Goal: Check status: Check status

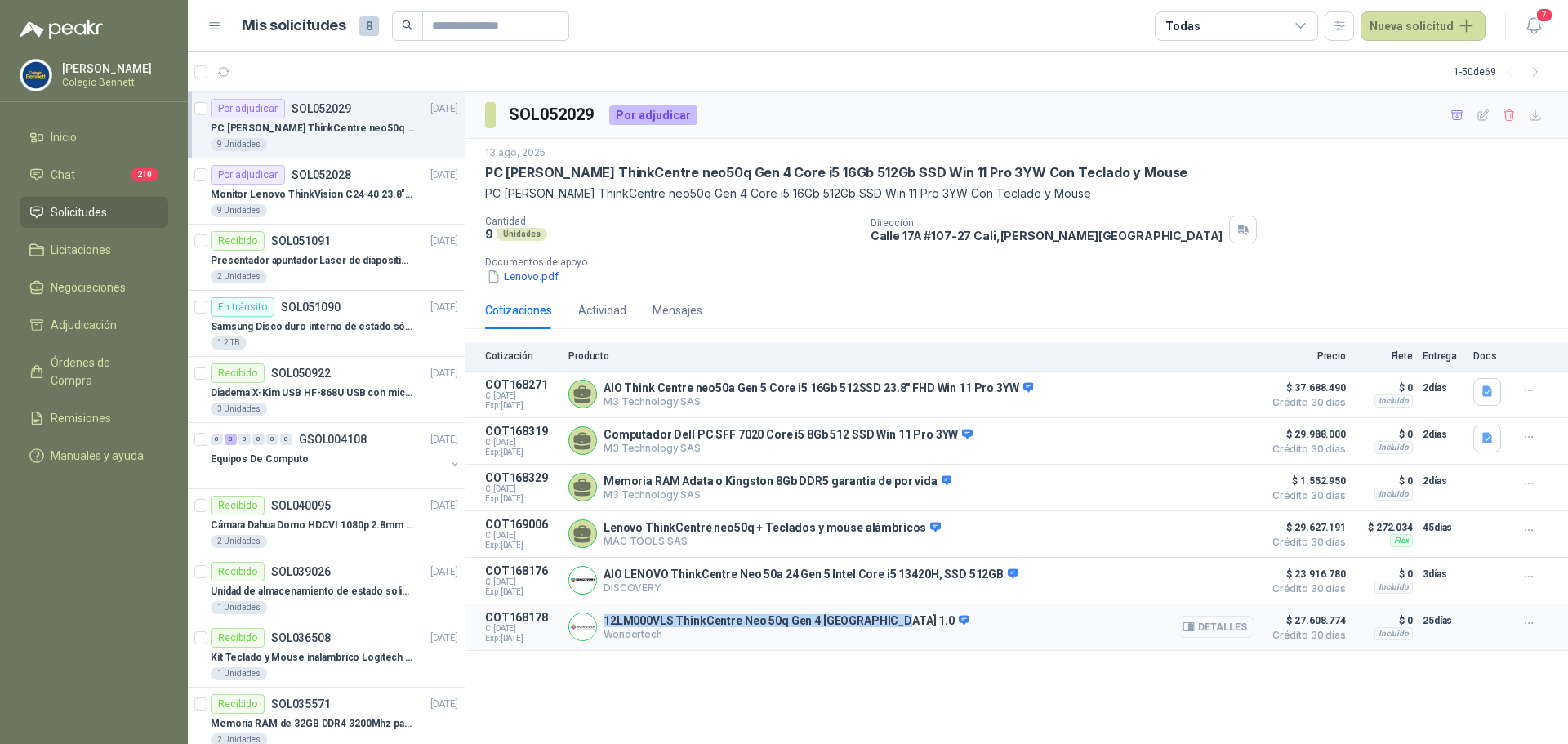
click at [1237, 632] on button "Detalles" at bounding box center [1216, 626] width 77 height 22
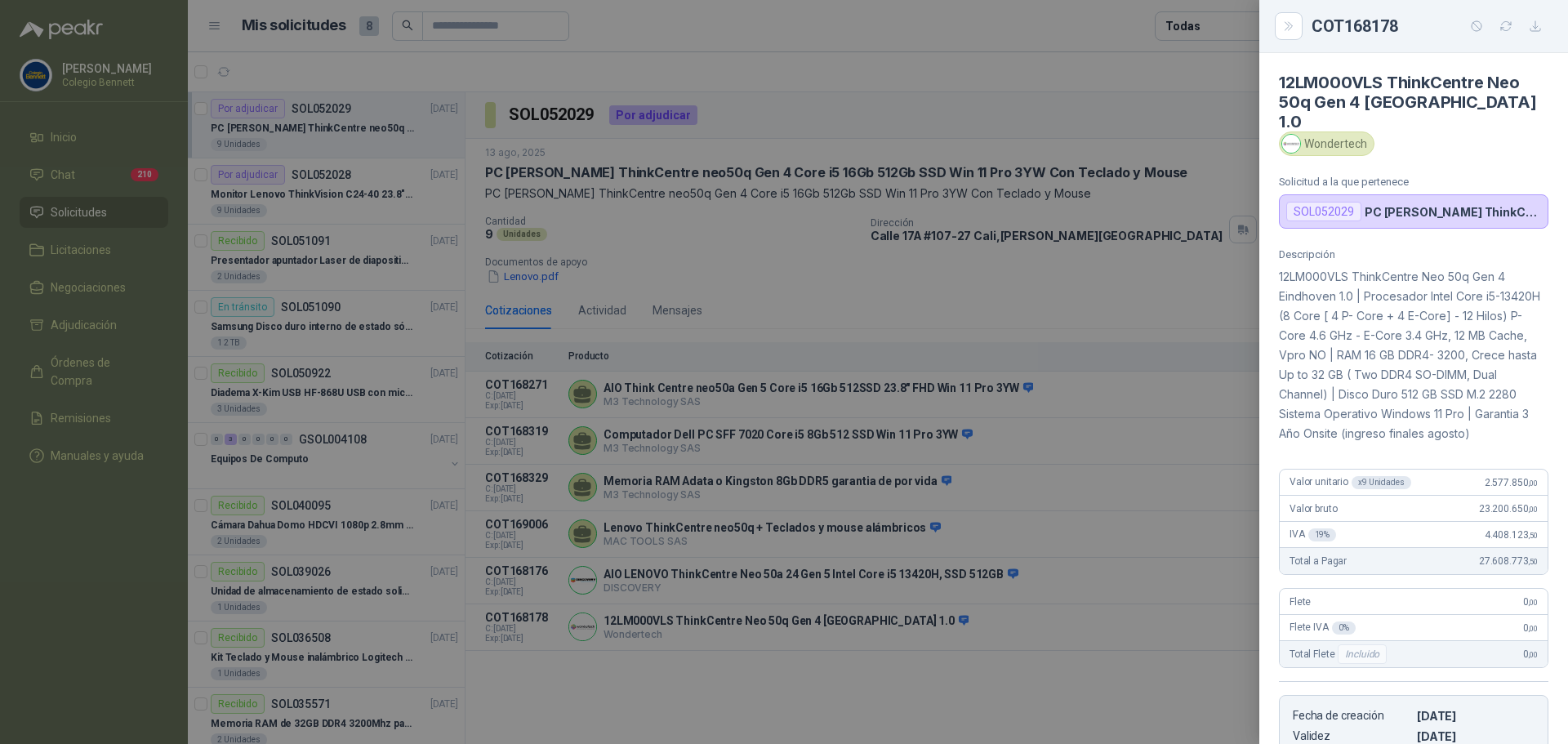
click at [1094, 677] on div at bounding box center [784, 372] width 1568 height 744
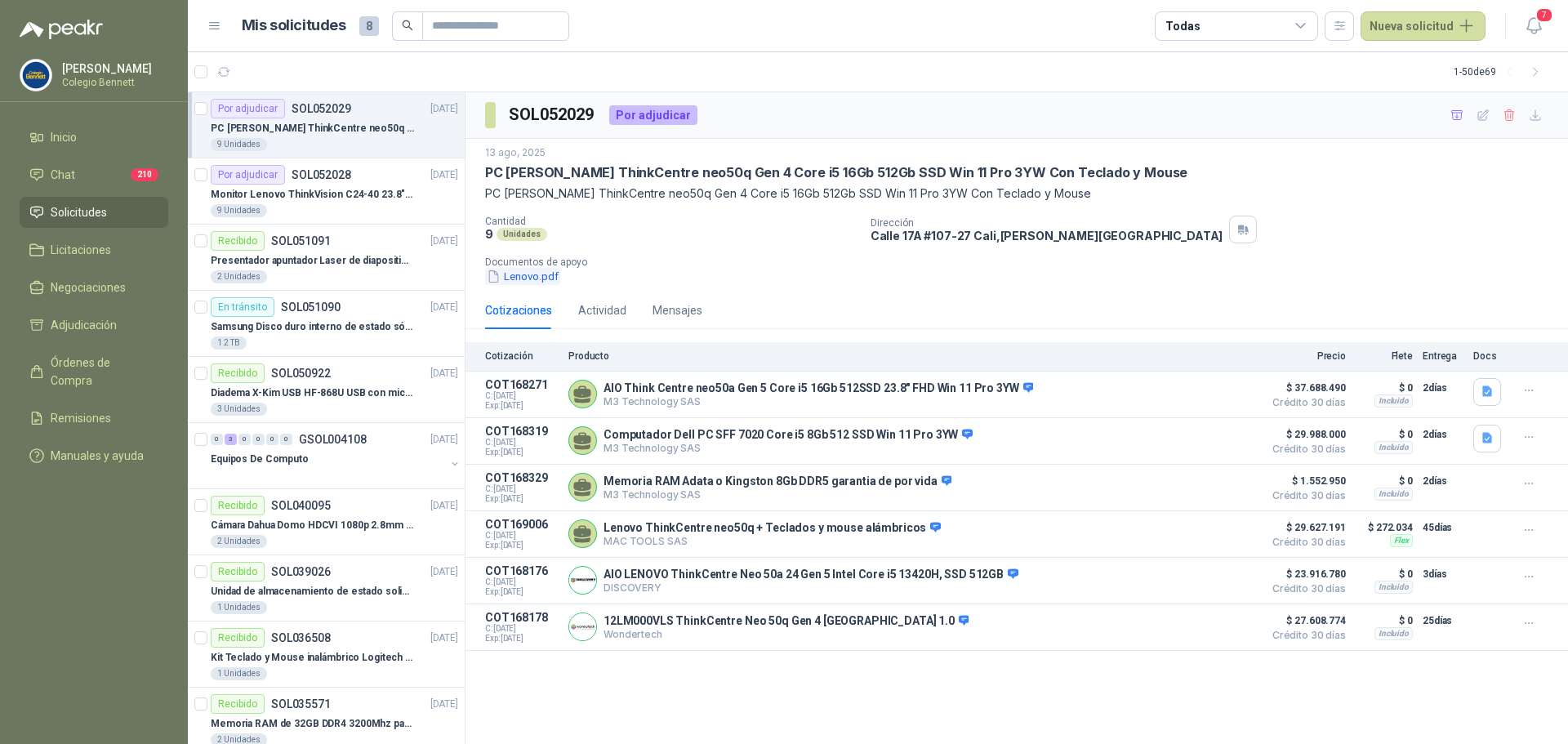
click at [537, 274] on button "Lenovo.pdf" at bounding box center [522, 276] width 75 height 17
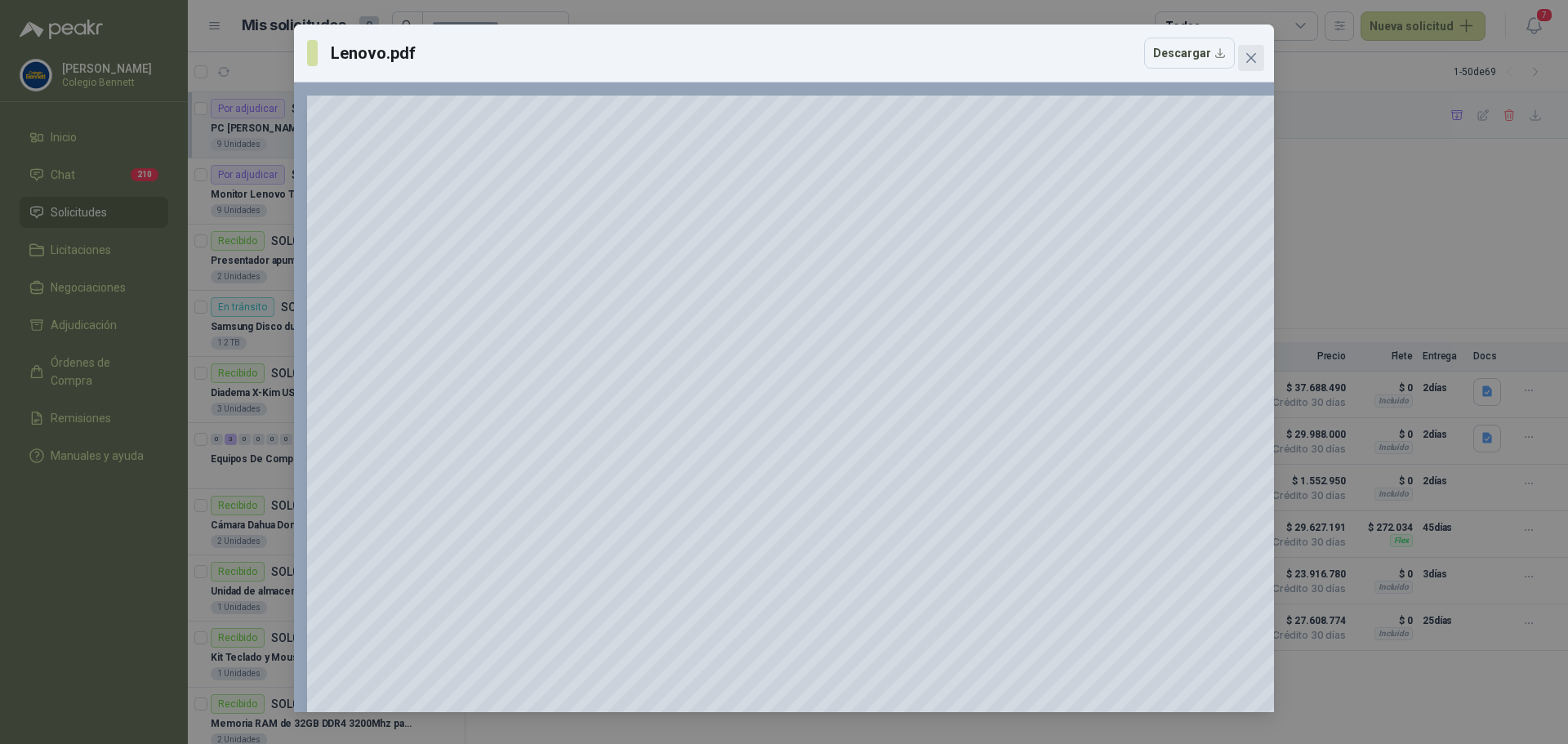
click at [1253, 60] on icon "close" at bounding box center [1251, 57] width 10 height 10
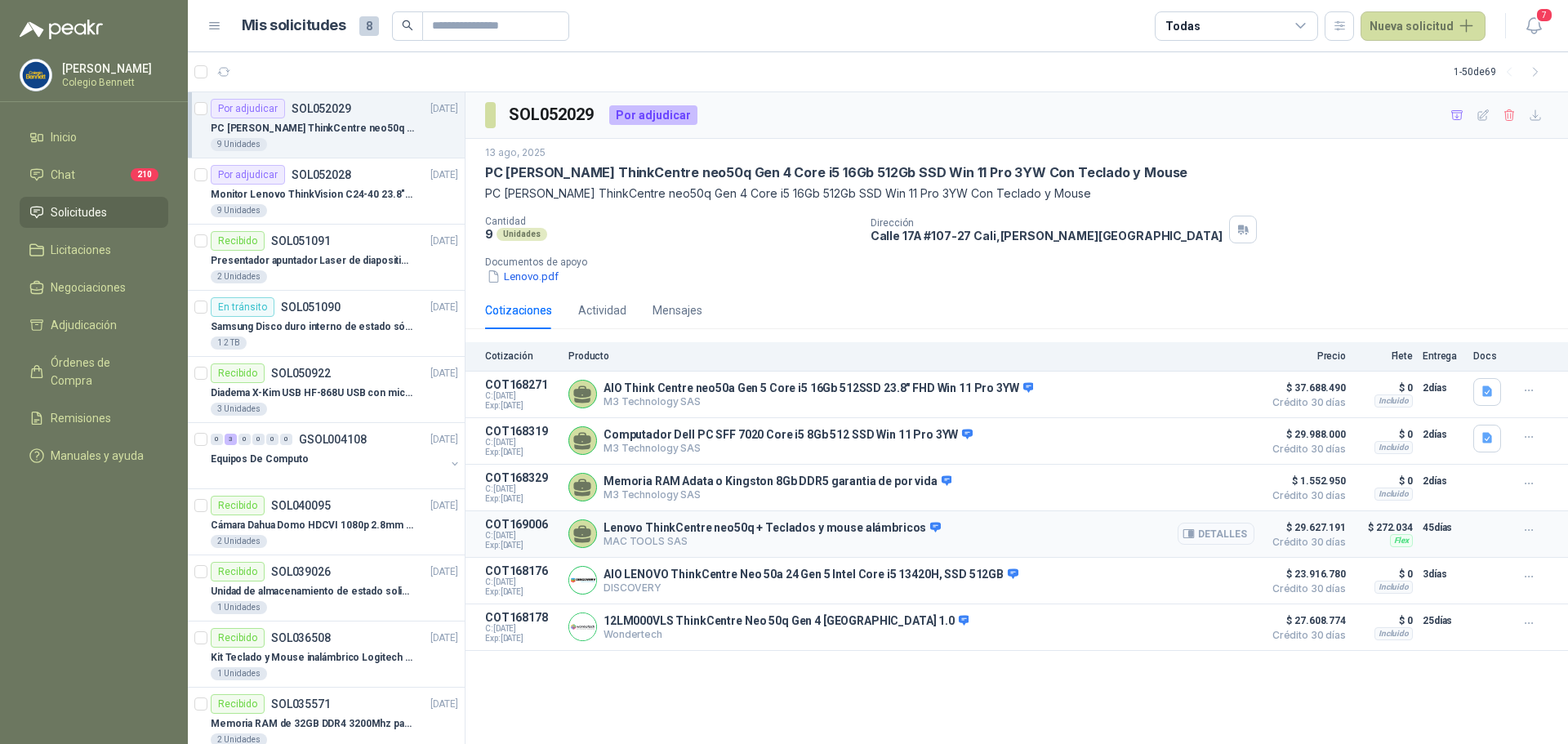
click at [1206, 536] on button "Detalles" at bounding box center [1216, 533] width 77 height 22
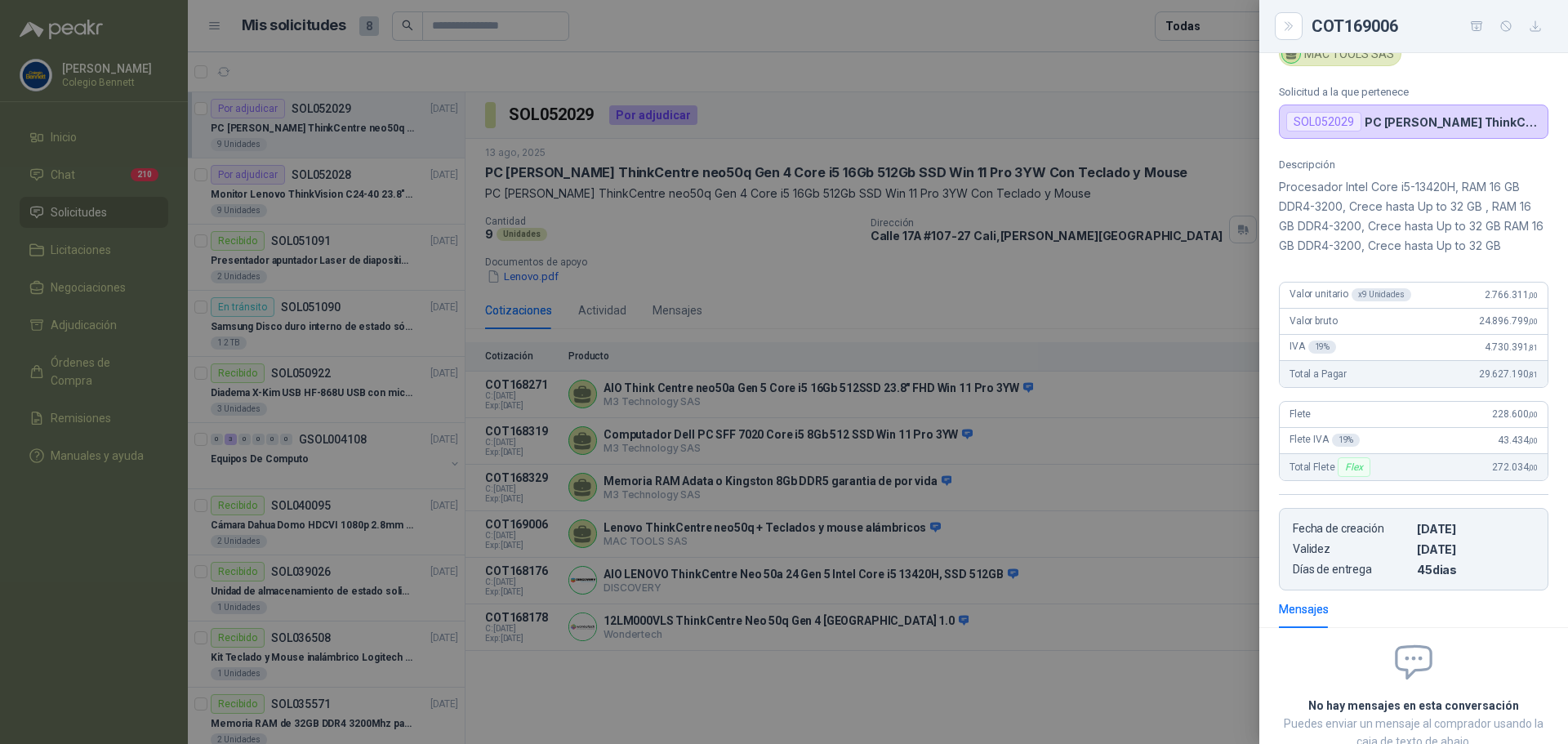
scroll to position [0, 0]
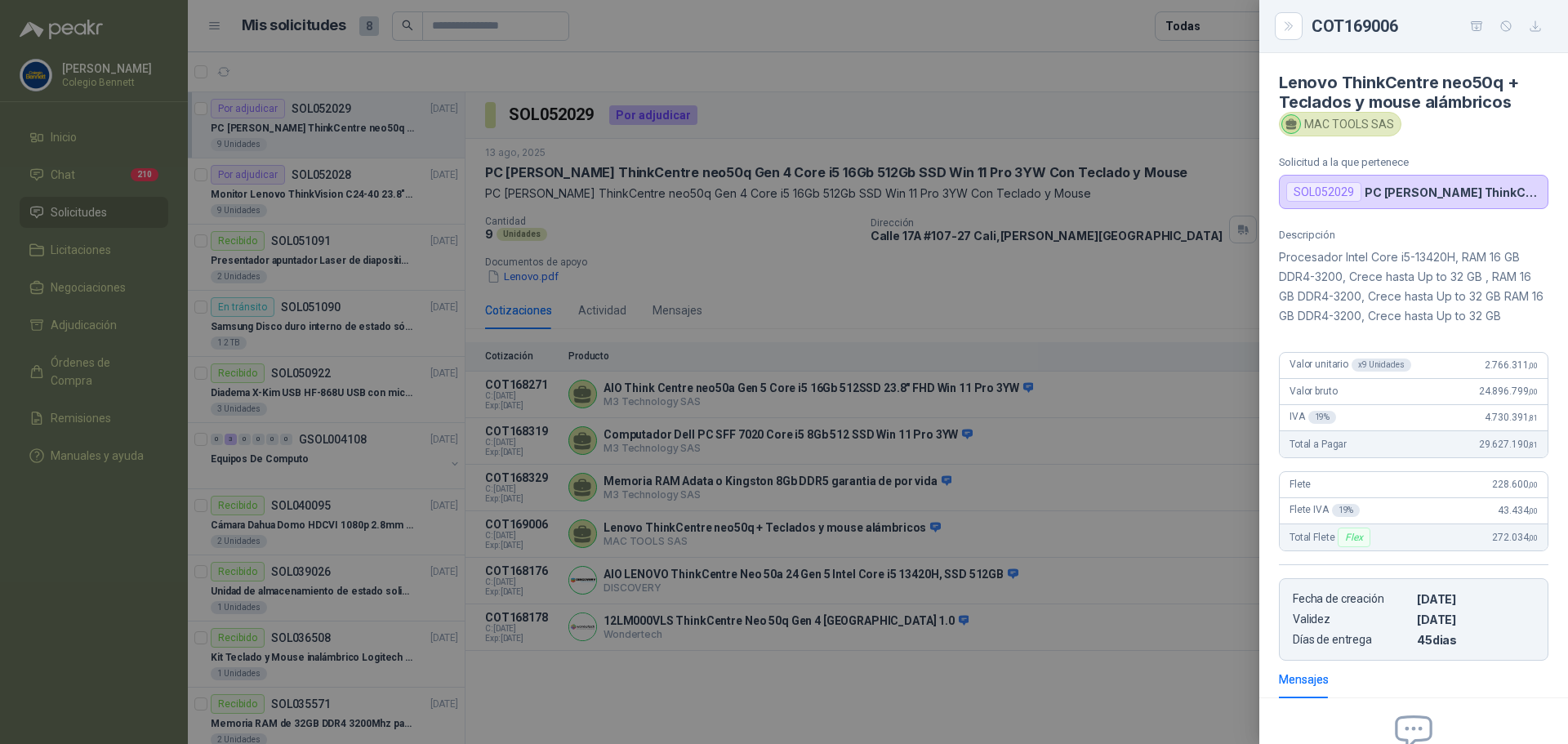
click at [961, 678] on div at bounding box center [784, 372] width 1568 height 744
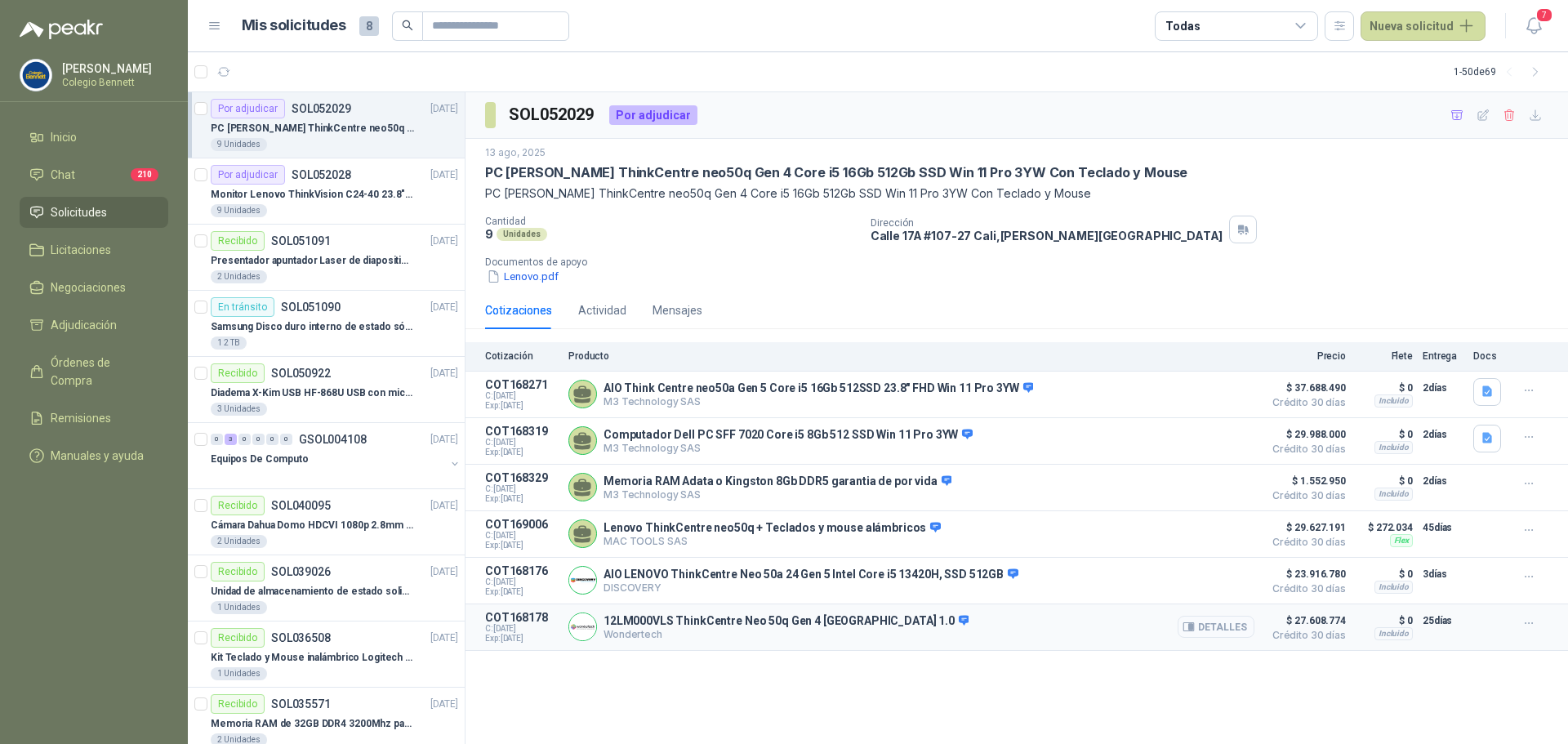
click at [1238, 636] on button "Detalles" at bounding box center [1216, 626] width 77 height 22
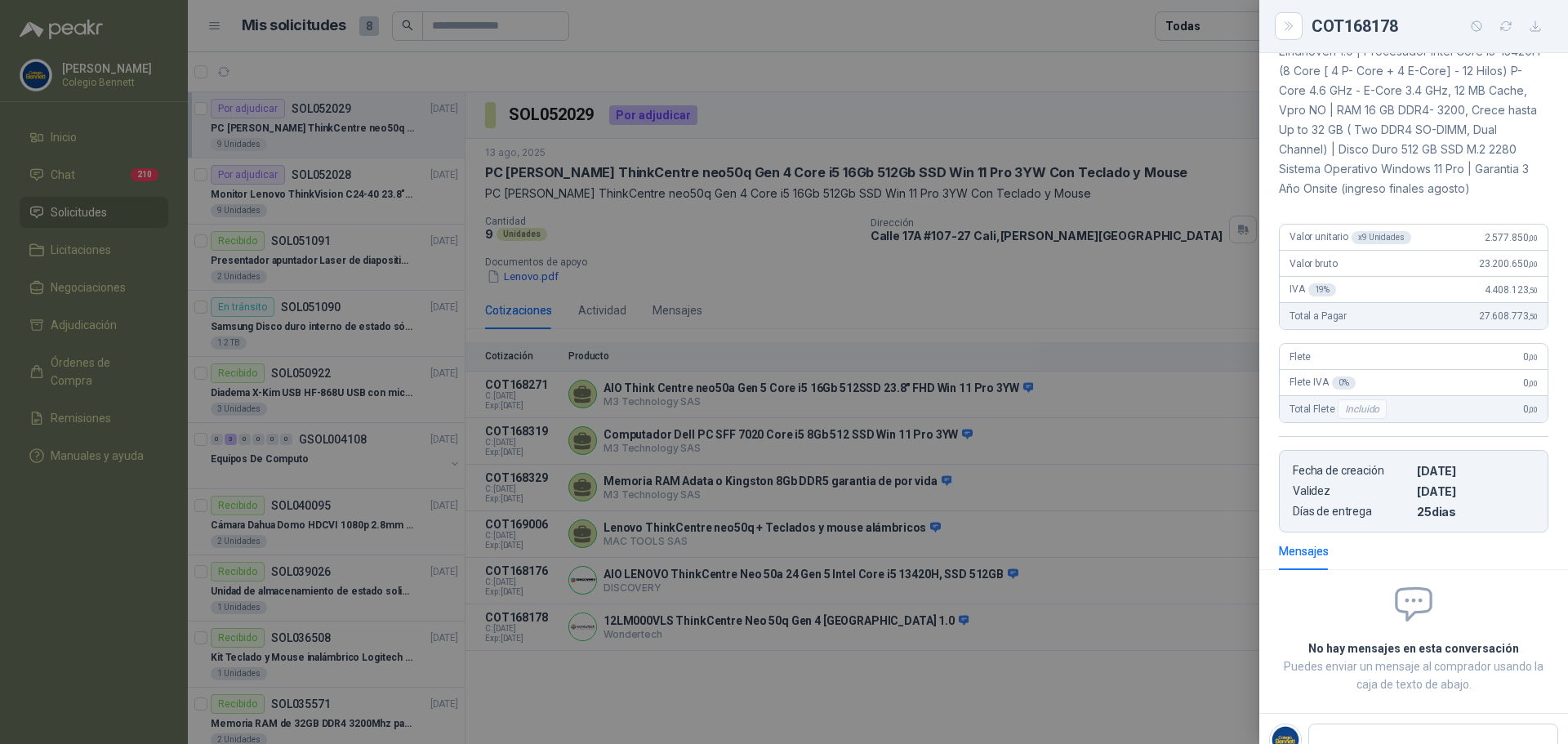
scroll to position [286, 0]
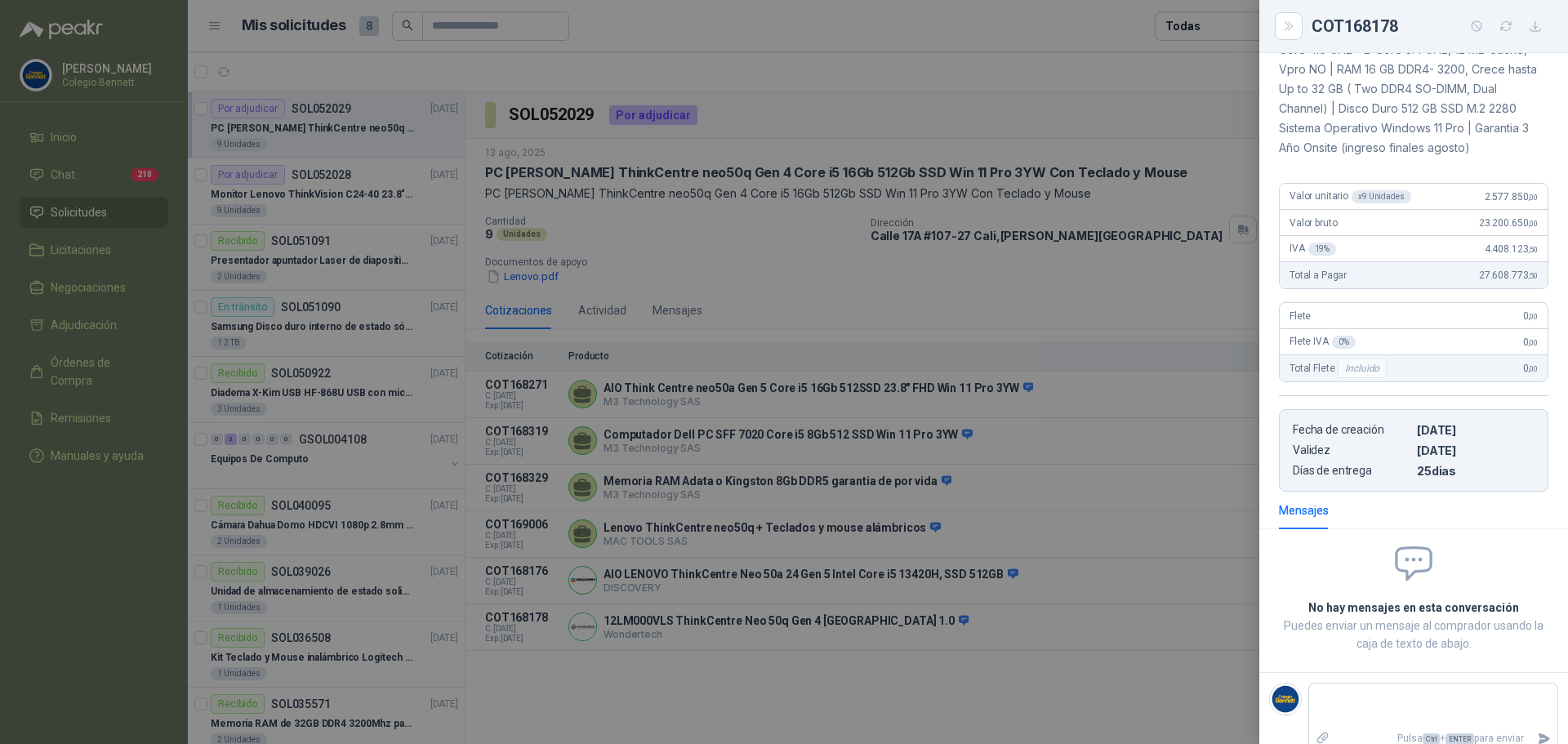
click at [922, 691] on div at bounding box center [784, 372] width 1568 height 744
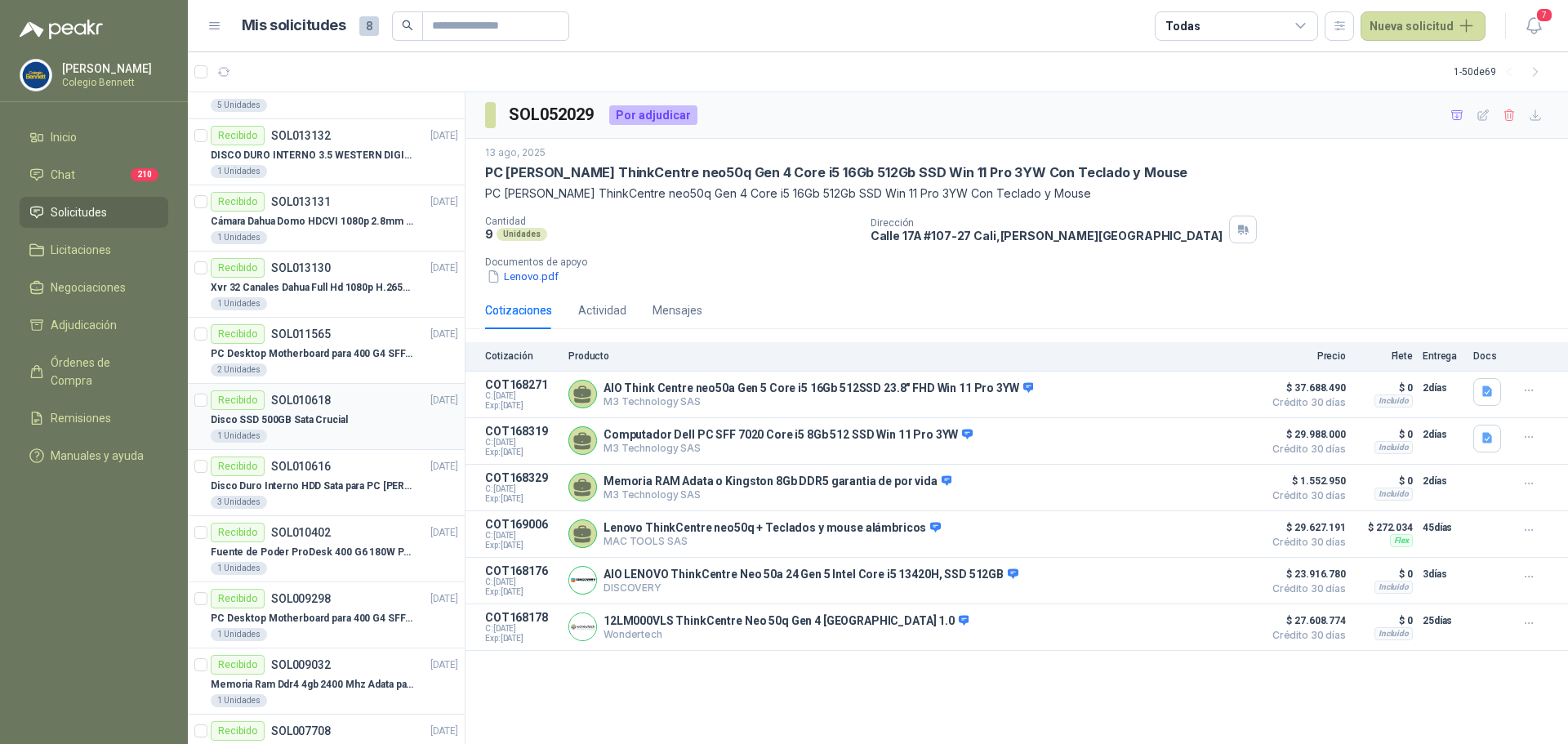
scroll to position [1453, 0]
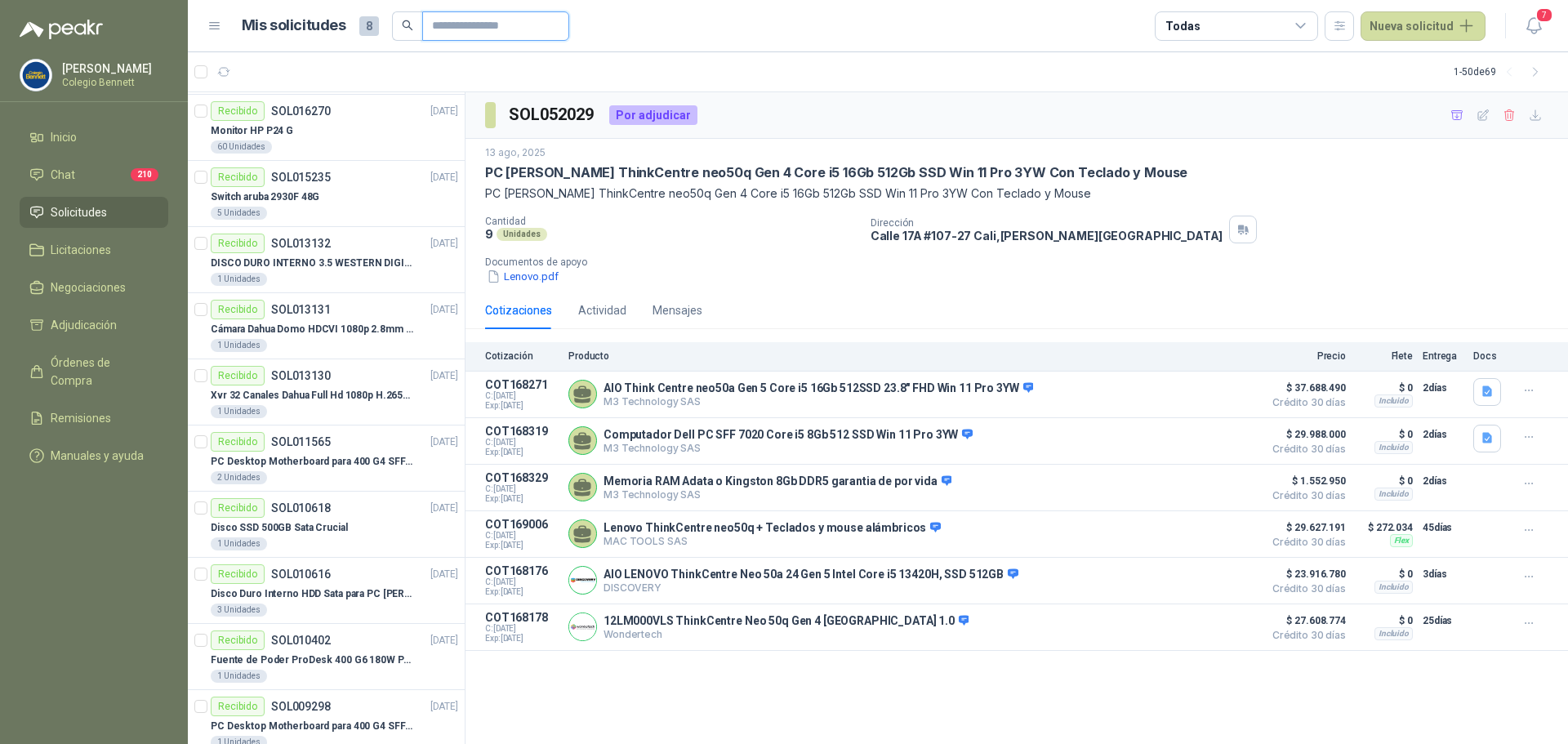
click at [520, 28] on input "text" at bounding box center [489, 26] width 114 height 27
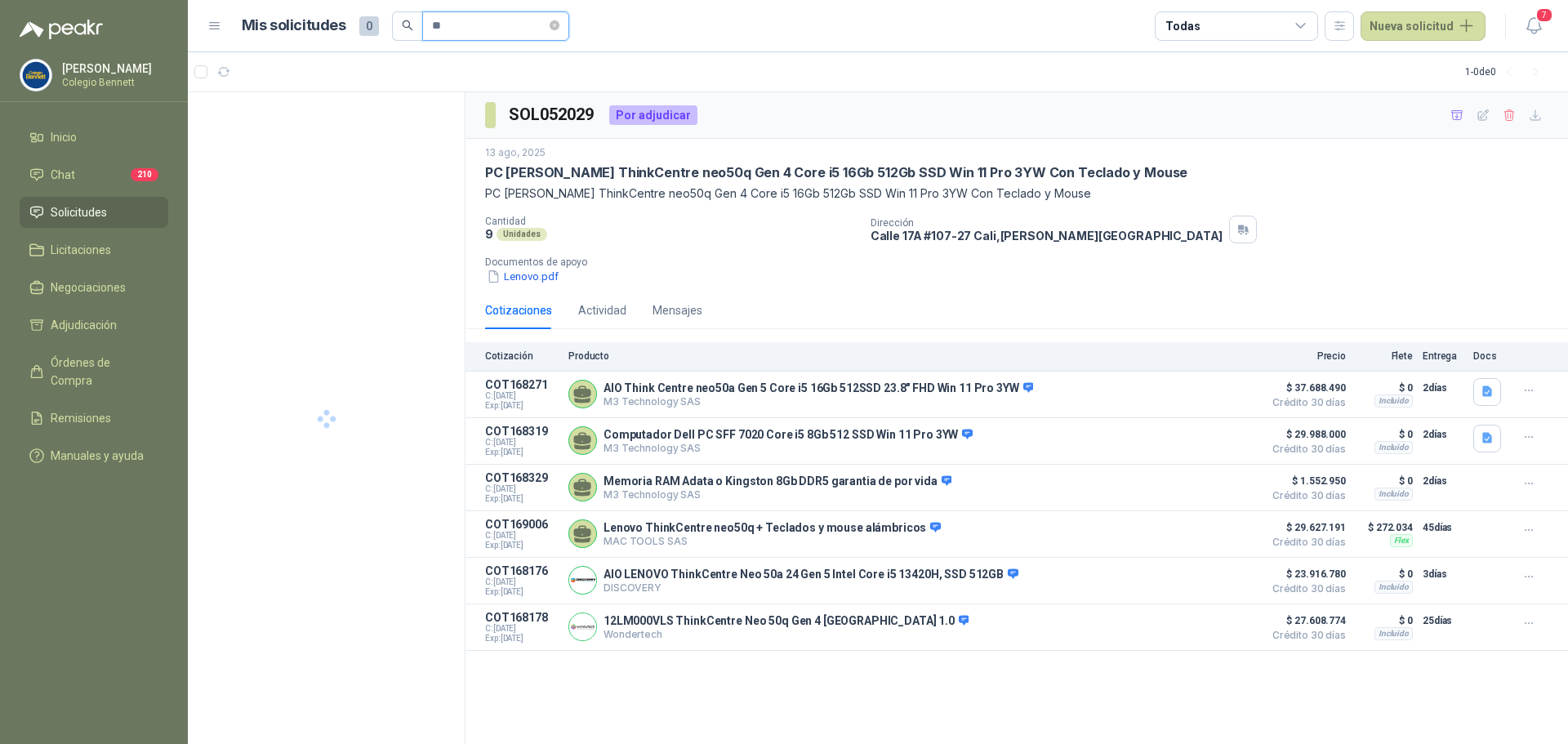
type input "*"
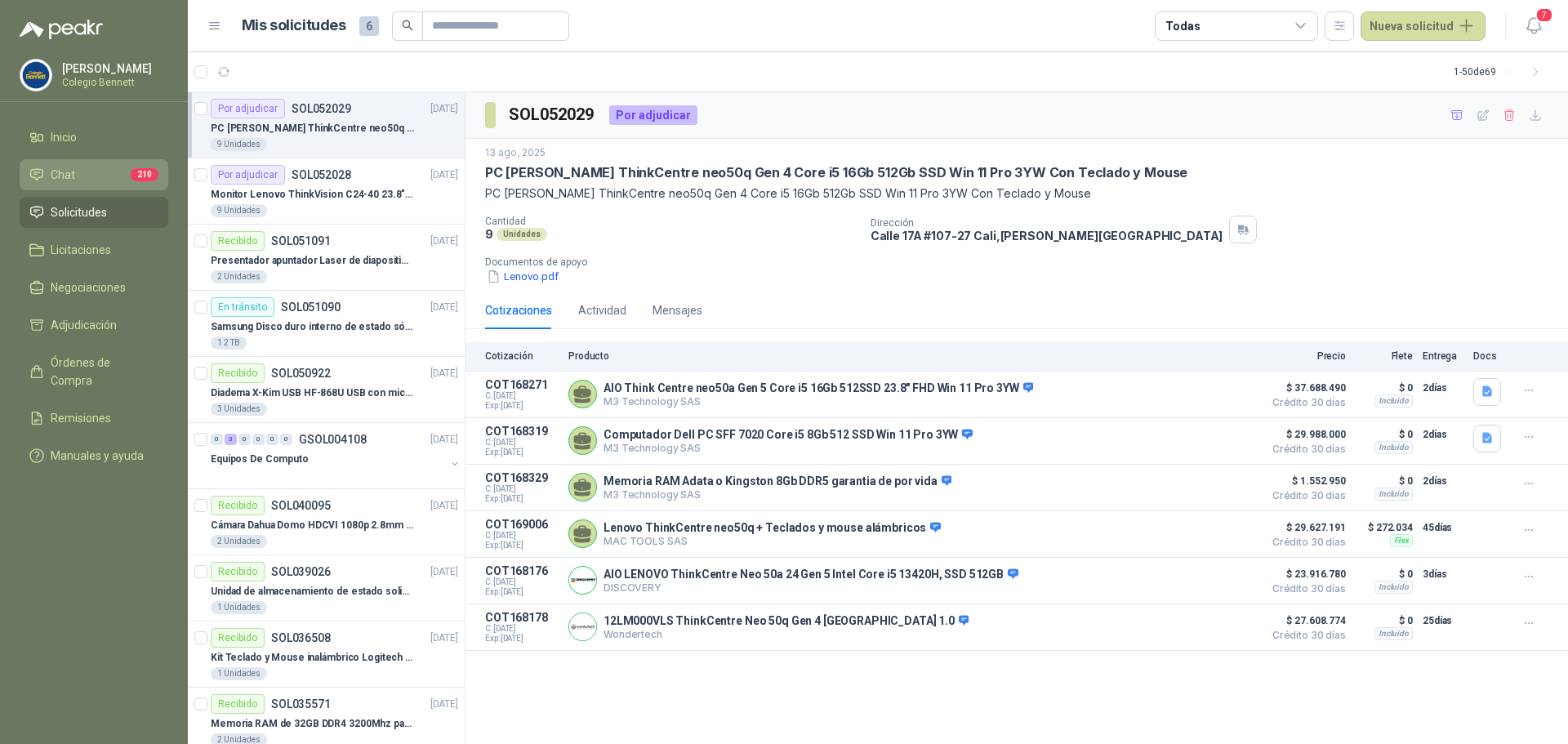
click at [89, 173] on li "Chat 210" at bounding box center [94, 175] width 129 height 18
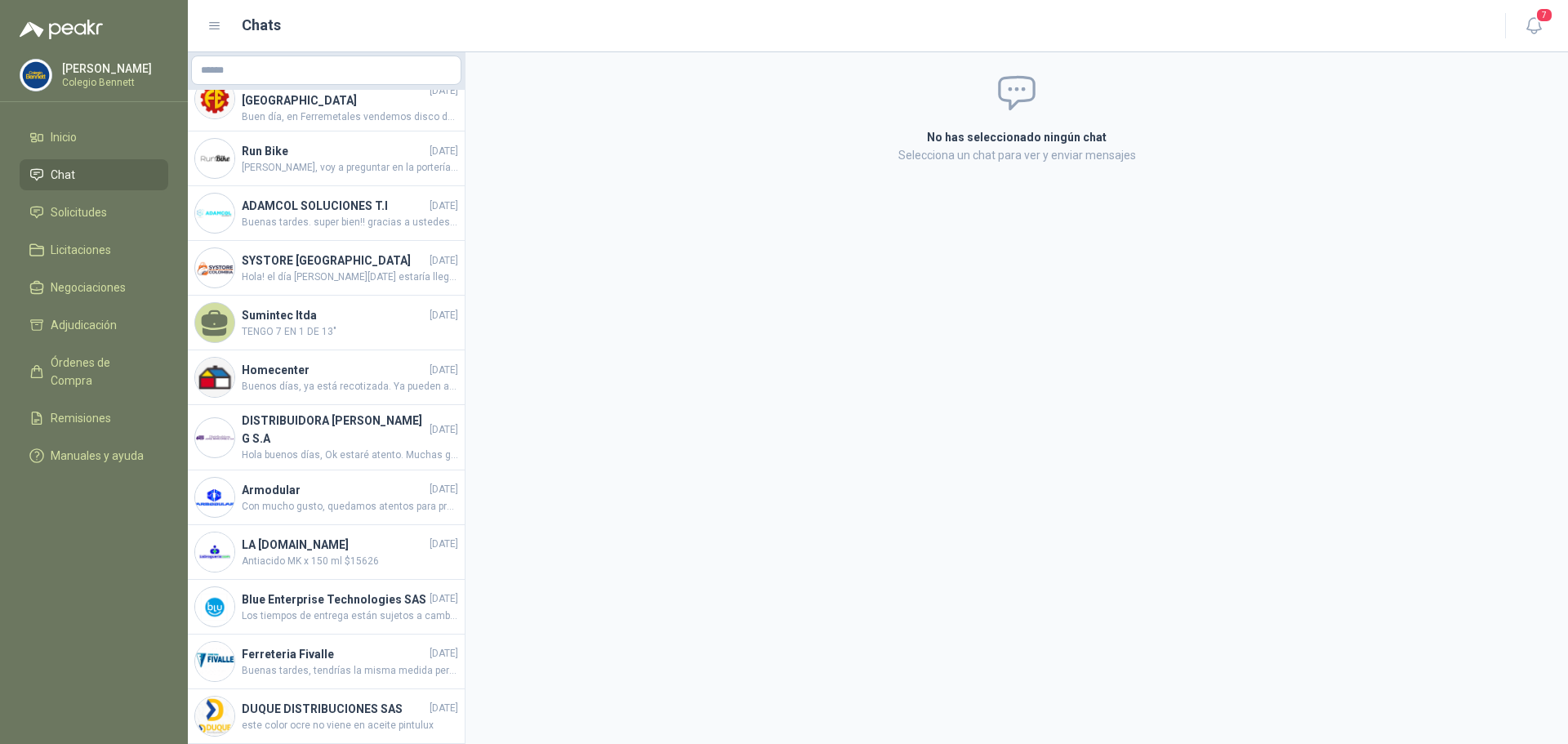
scroll to position [1129, 0]
click at [79, 138] on li "Inicio" at bounding box center [94, 138] width 129 height 18
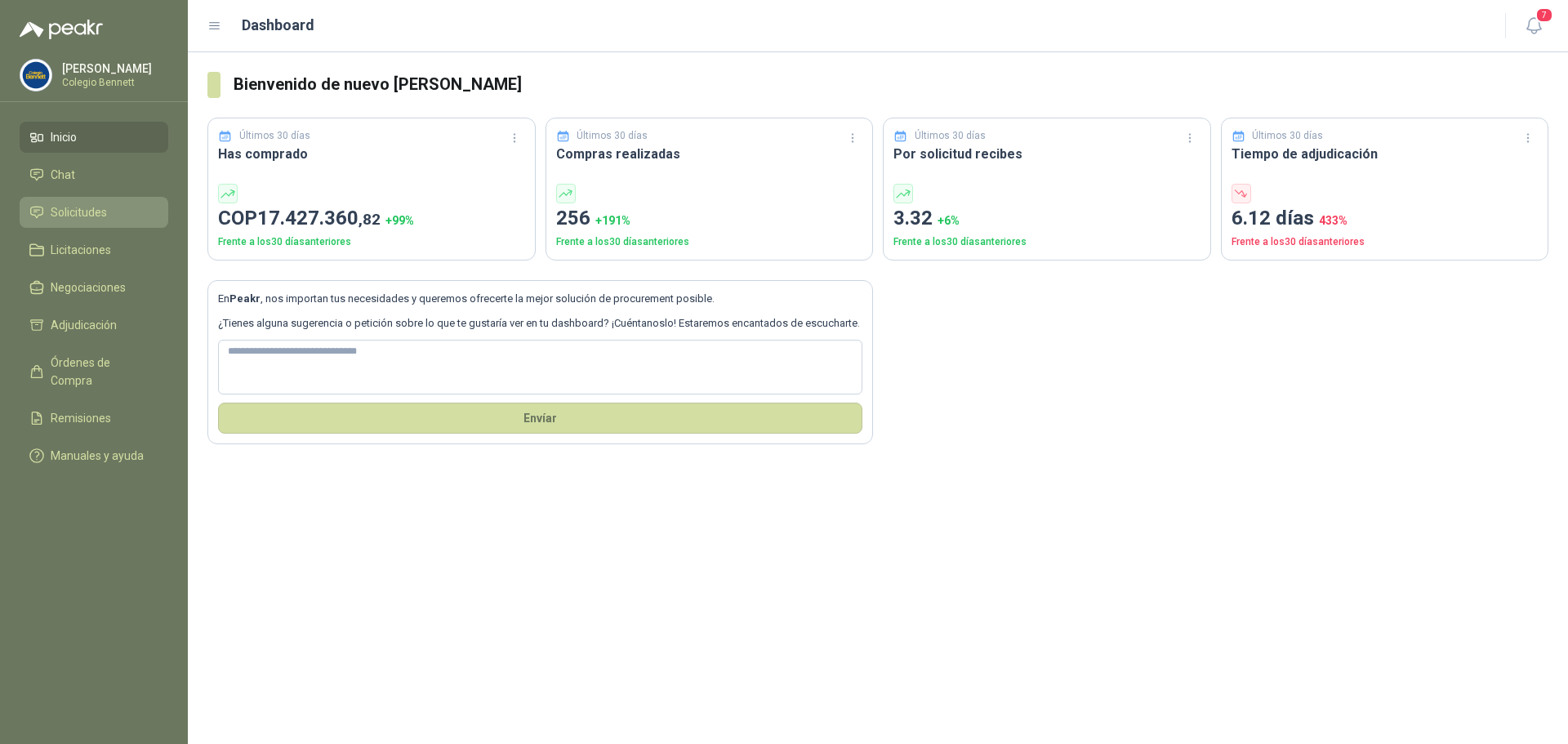
click at [94, 210] on span "Solicitudes" at bounding box center [79, 212] width 57 height 18
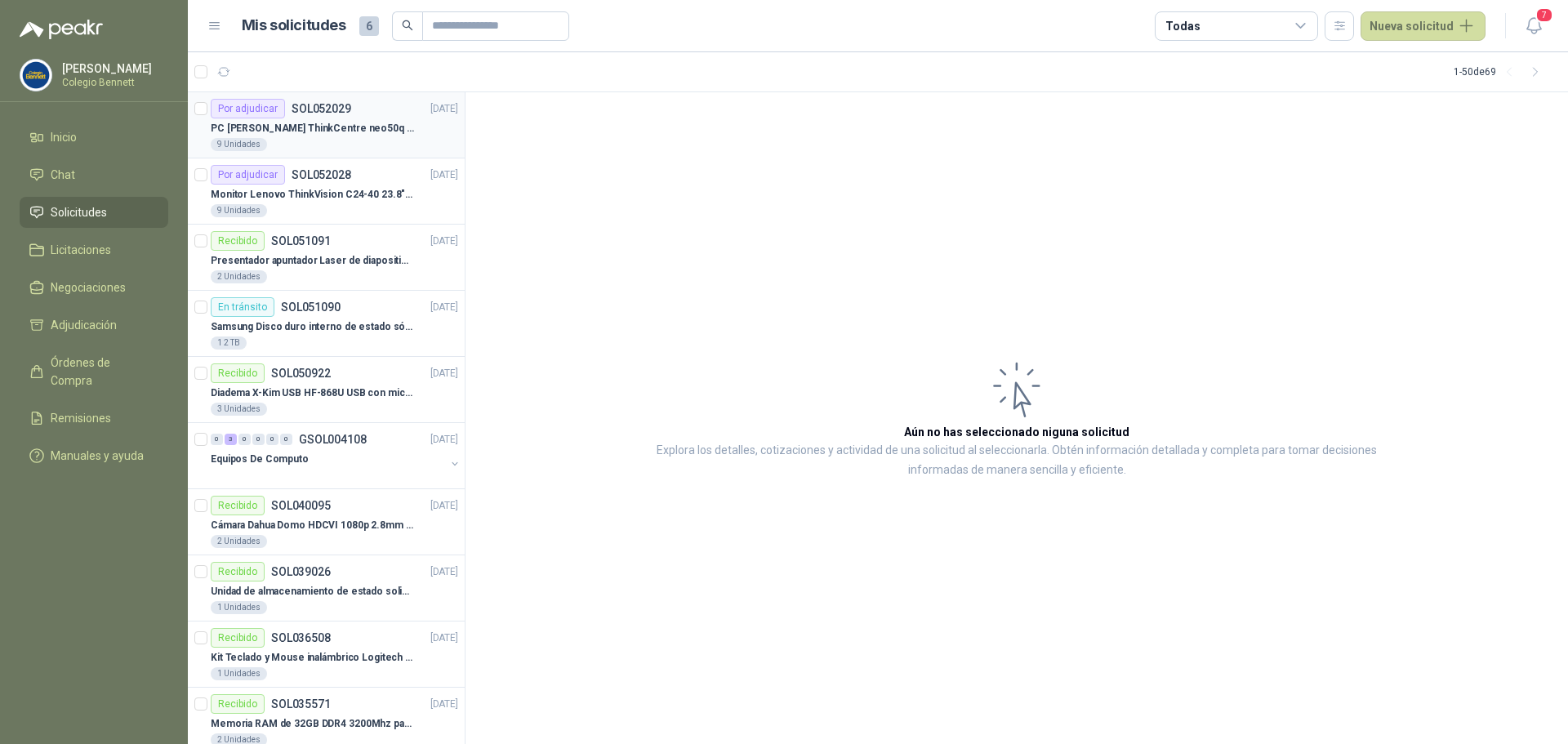
click at [354, 133] on p "PC [PERSON_NAME] ThinkCentre neo50q Gen 4 Core i5 16Gb 512Gb SSD Win 11 Pro 3YW…" at bounding box center [312, 129] width 203 height 16
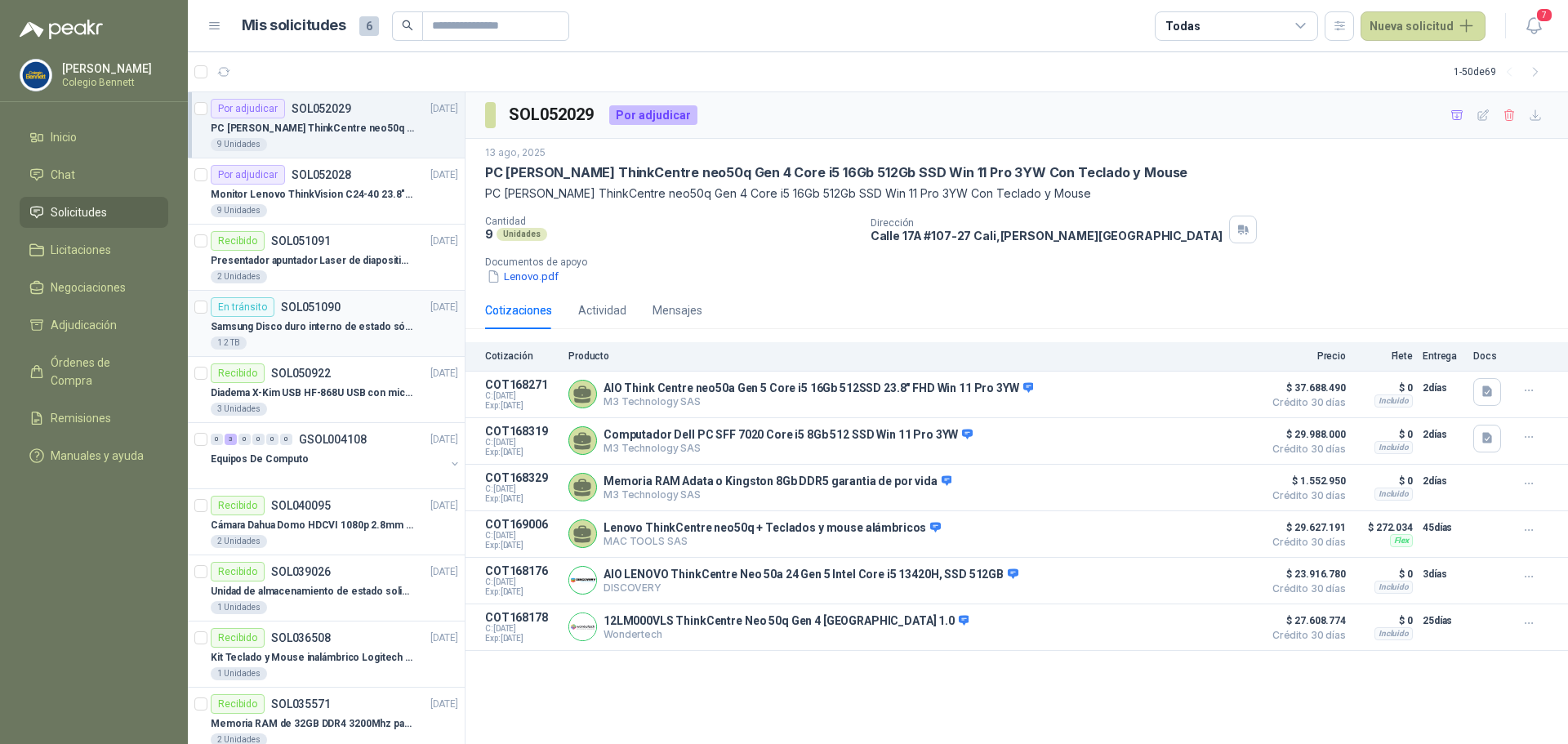
click at [343, 311] on div "En tránsito SOL051090 [DATE]" at bounding box center [334, 307] width 247 height 20
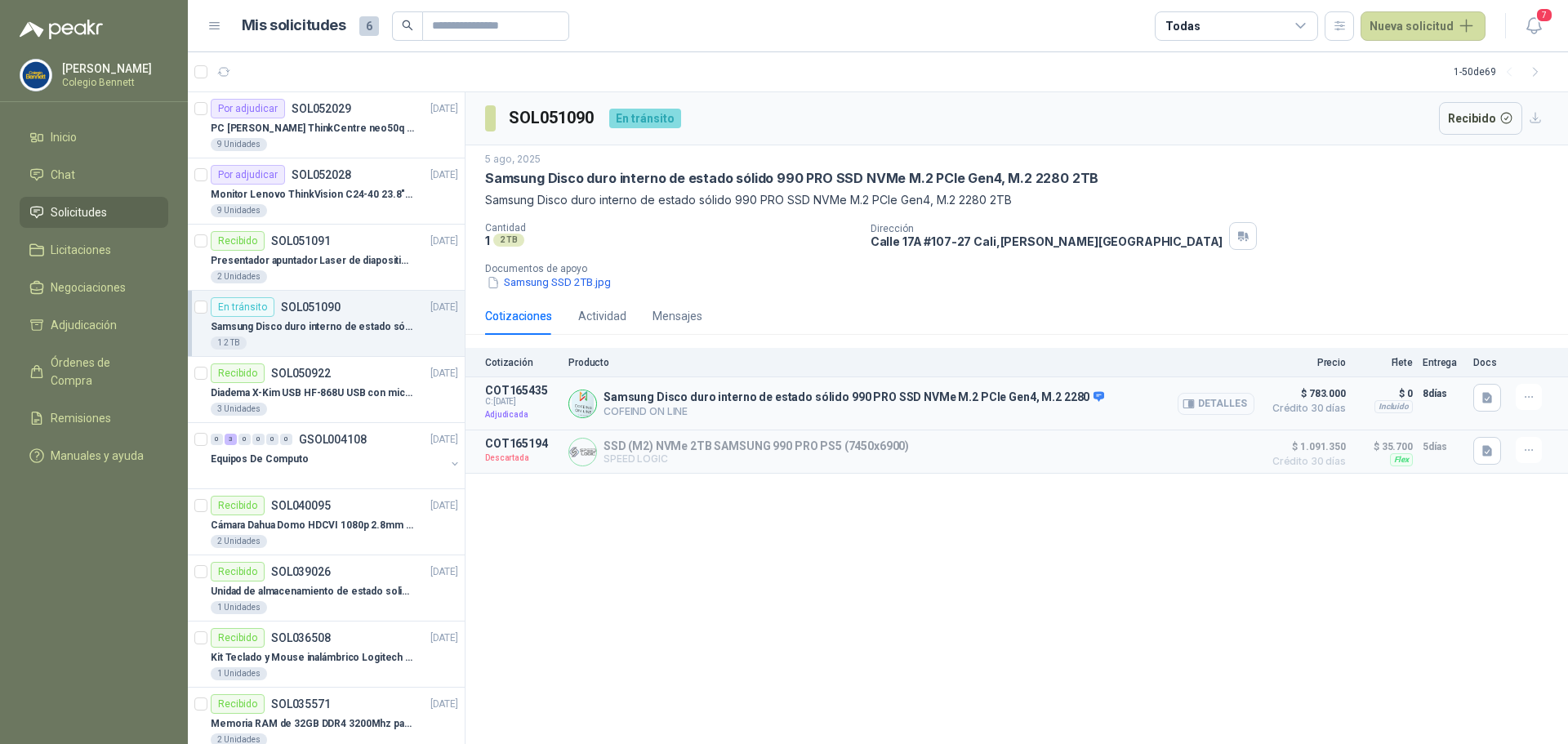
click at [1237, 405] on button "Detalles" at bounding box center [1216, 404] width 77 height 22
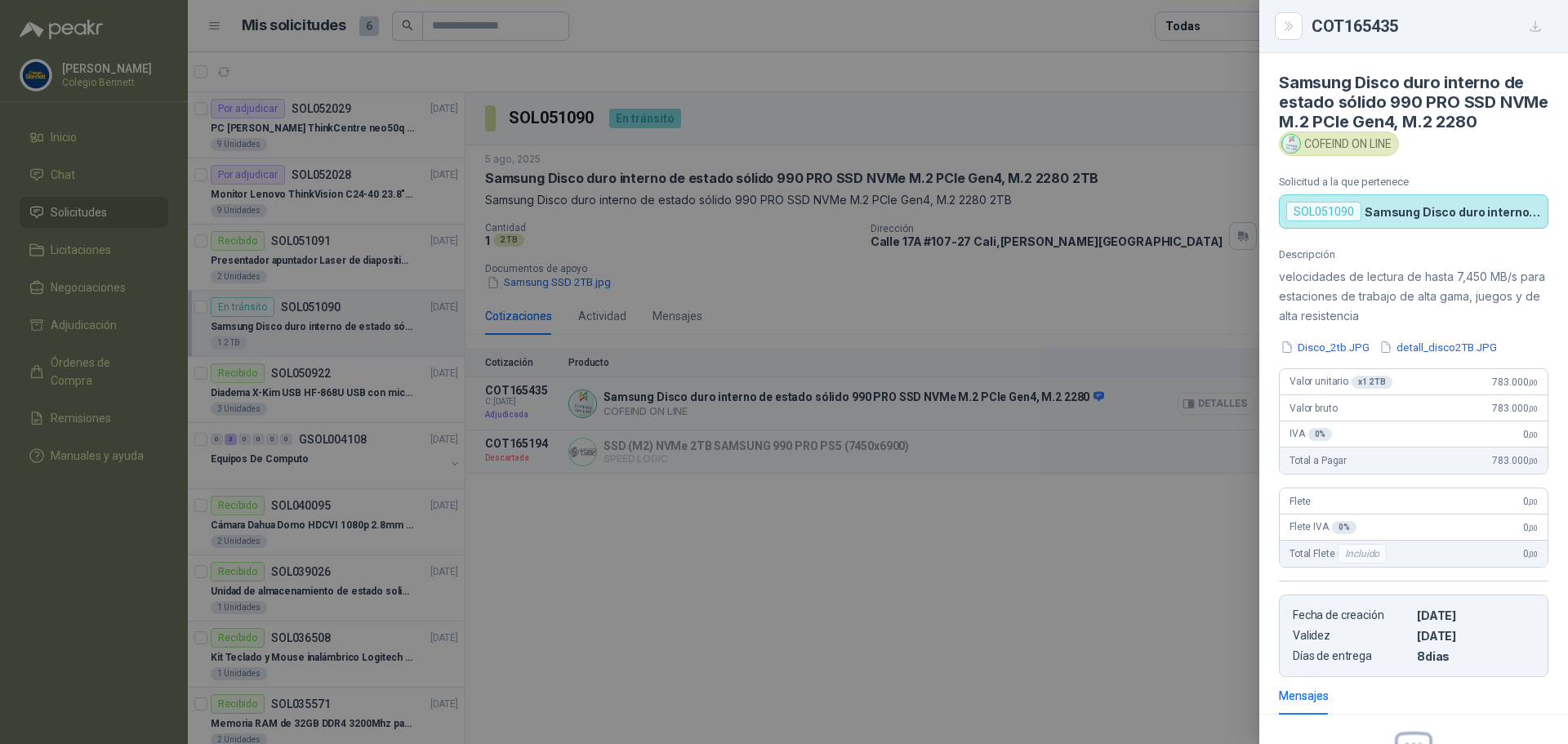
scroll to position [231, 0]
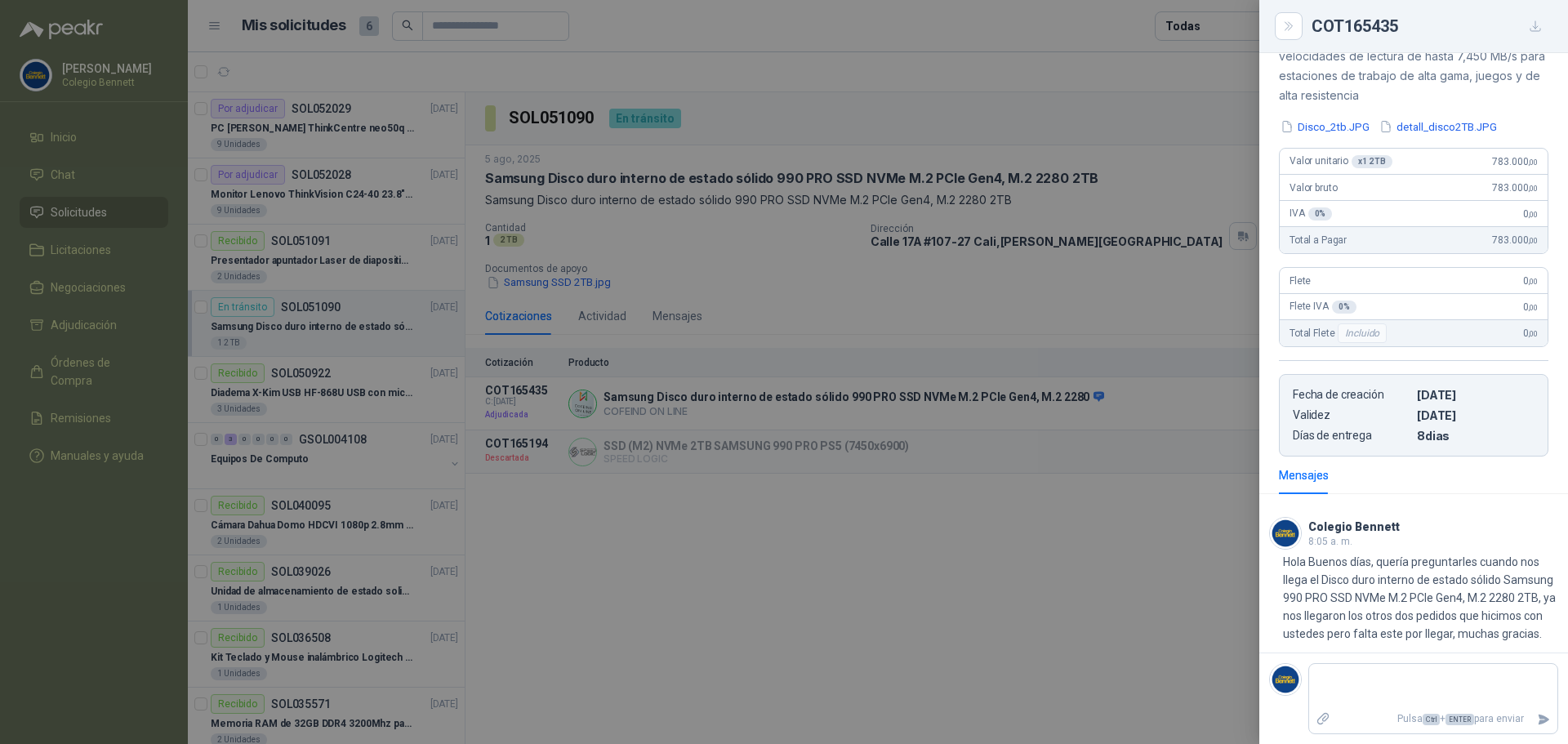
drag, startPoint x: 1007, startPoint y: 581, endPoint x: 693, endPoint y: 400, distance: 362.4
click at [1007, 572] on div at bounding box center [784, 372] width 1568 height 744
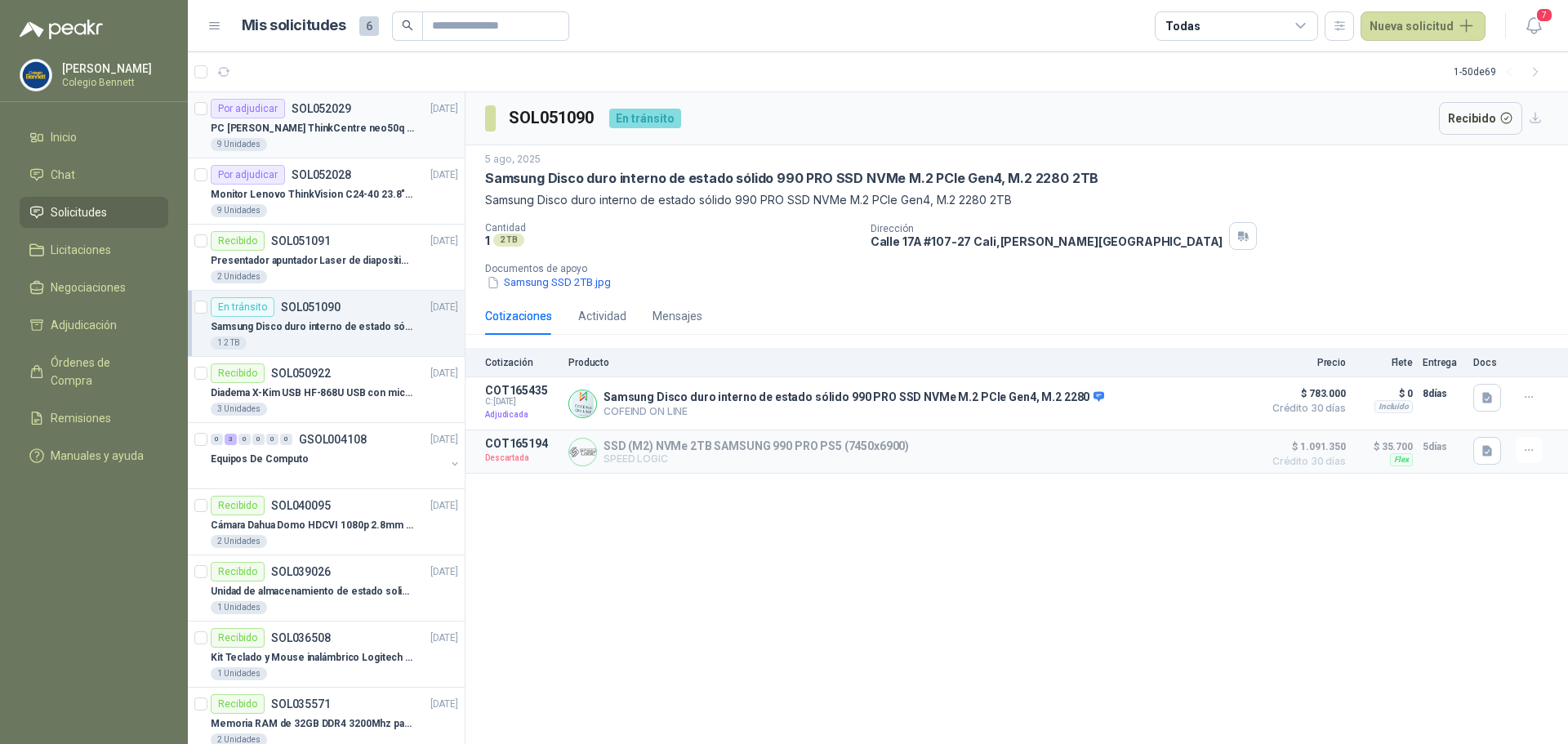
click at [380, 128] on p "PC [PERSON_NAME] ThinkCentre neo50q Gen 4 Core i5 16Gb 512Gb SSD Win 11 Pro 3YW…" at bounding box center [312, 129] width 203 height 16
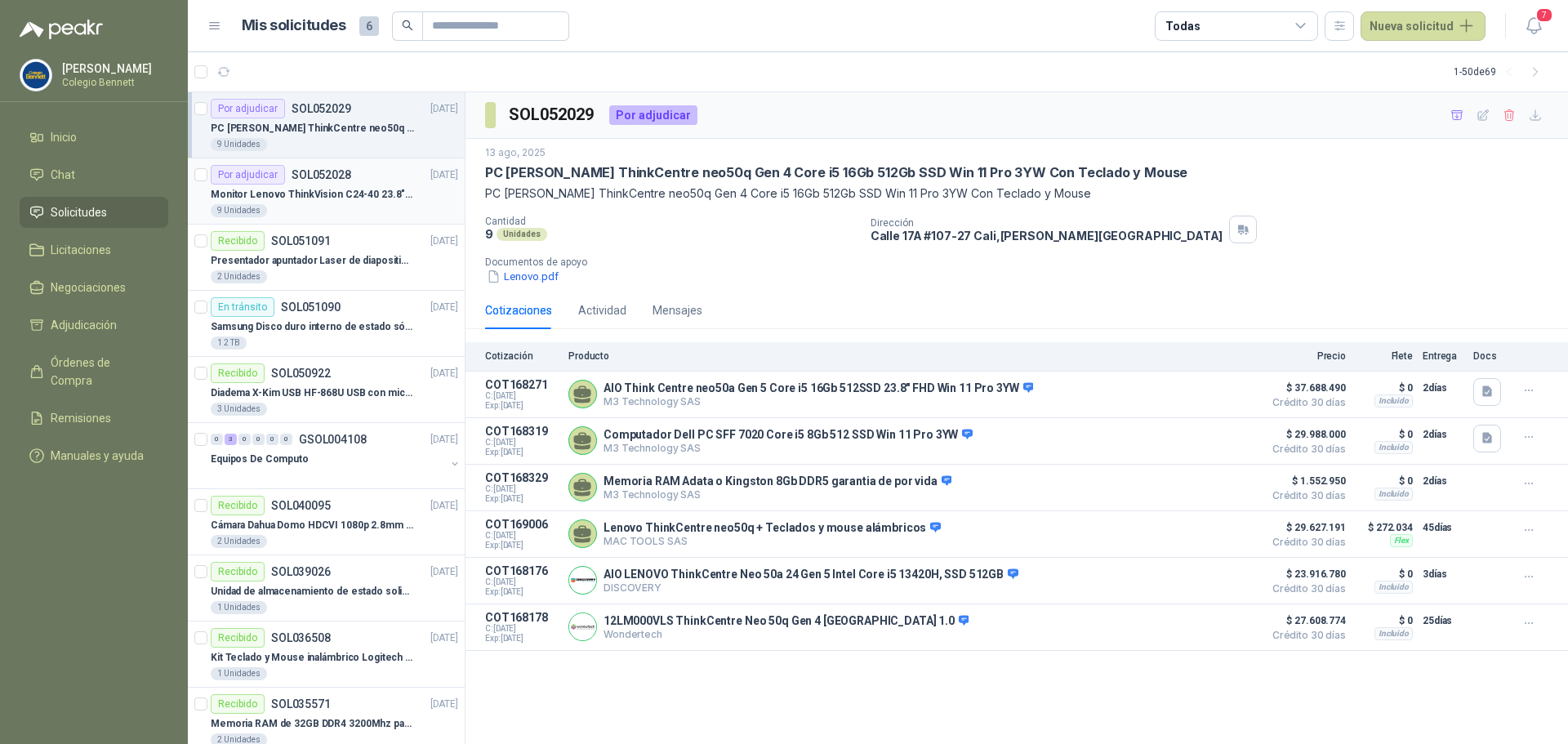
click at [317, 200] on p "Monitor Lenovo ThinkVision C24-40 23.8" 3YW" at bounding box center [312, 194] width 203 height 16
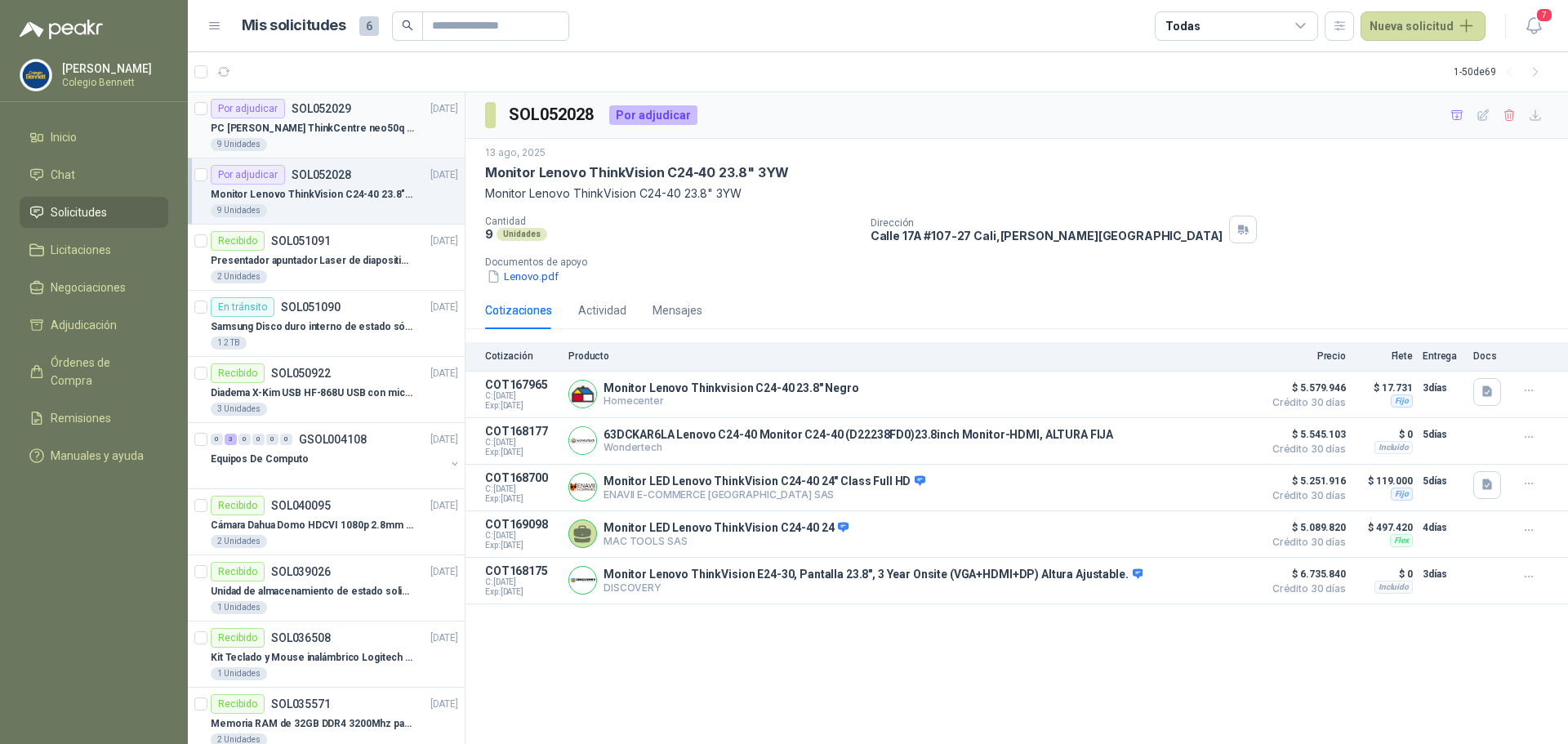
click at [332, 116] on div "Por adjudicar SOL052029" at bounding box center [281, 108] width 140 height 20
